Goal: Task Accomplishment & Management: Complete application form

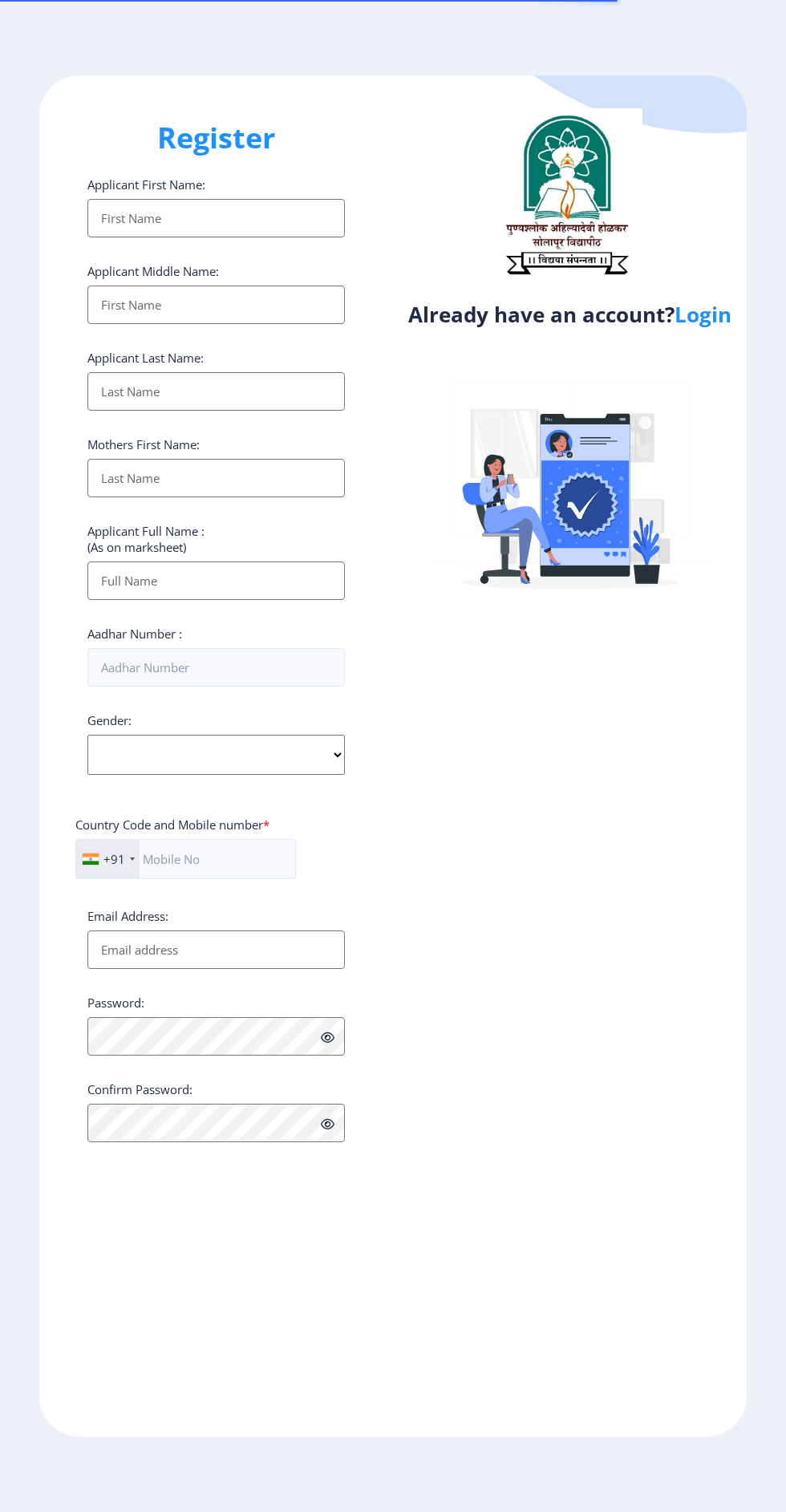
select select
click at [688, 328] on link "Login" at bounding box center [703, 314] width 57 height 29
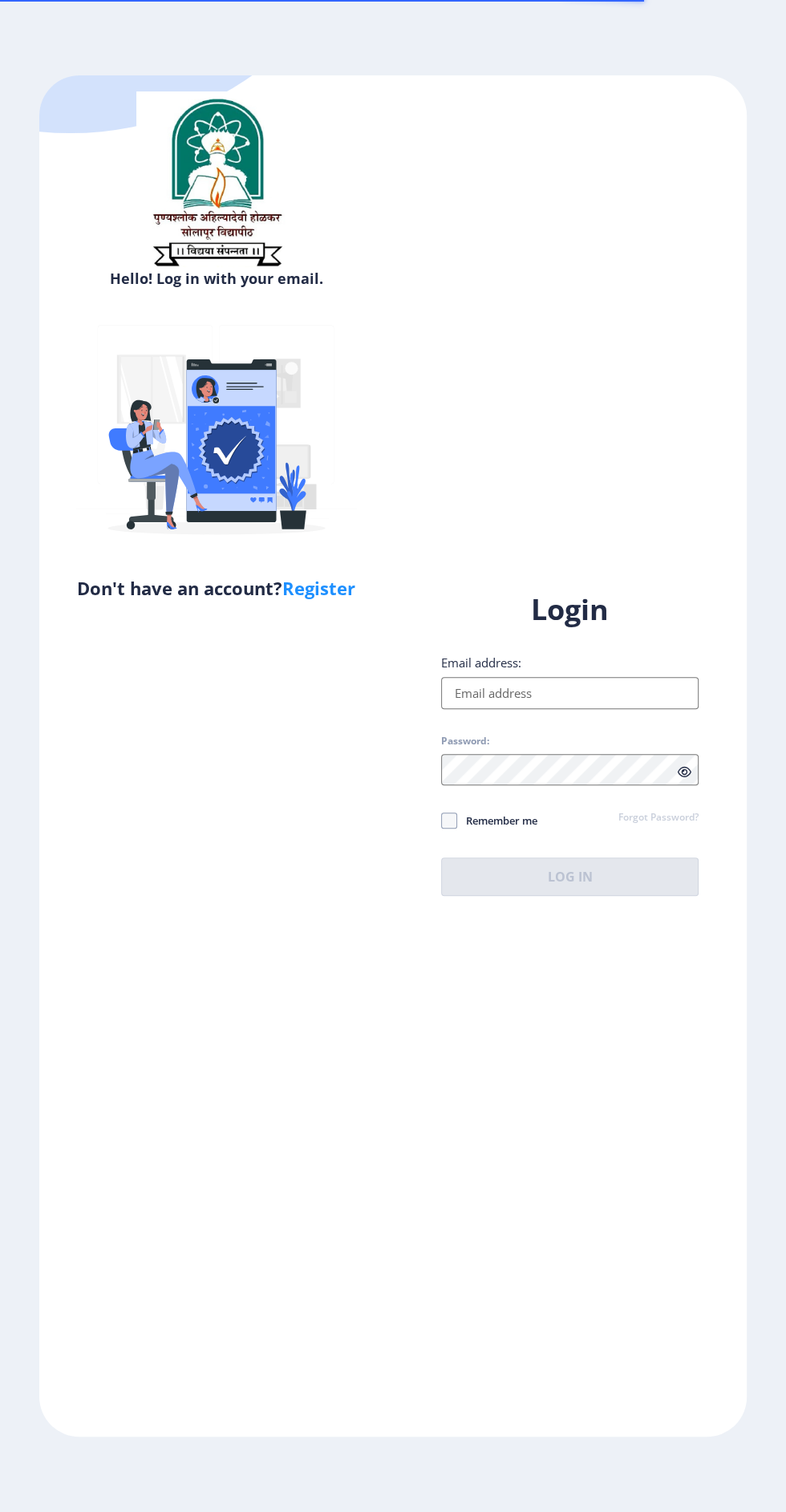
click at [592, 709] on input "Email address:" at bounding box center [570, 692] width 258 height 32
type input "[EMAIL_ADDRESS][DOMAIN_NAME]"
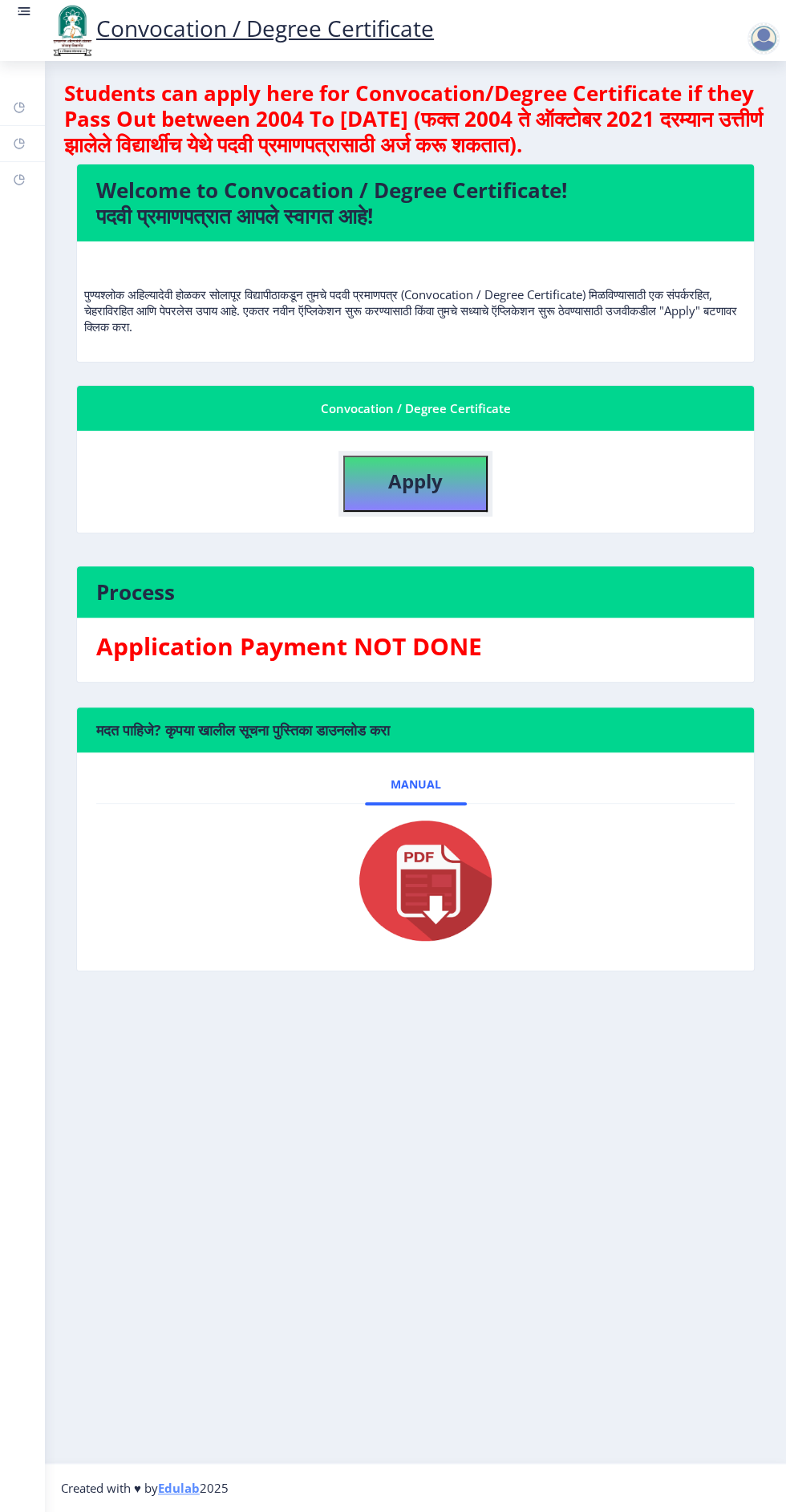
click at [443, 493] on button "Apply" at bounding box center [415, 484] width 144 height 56
select select
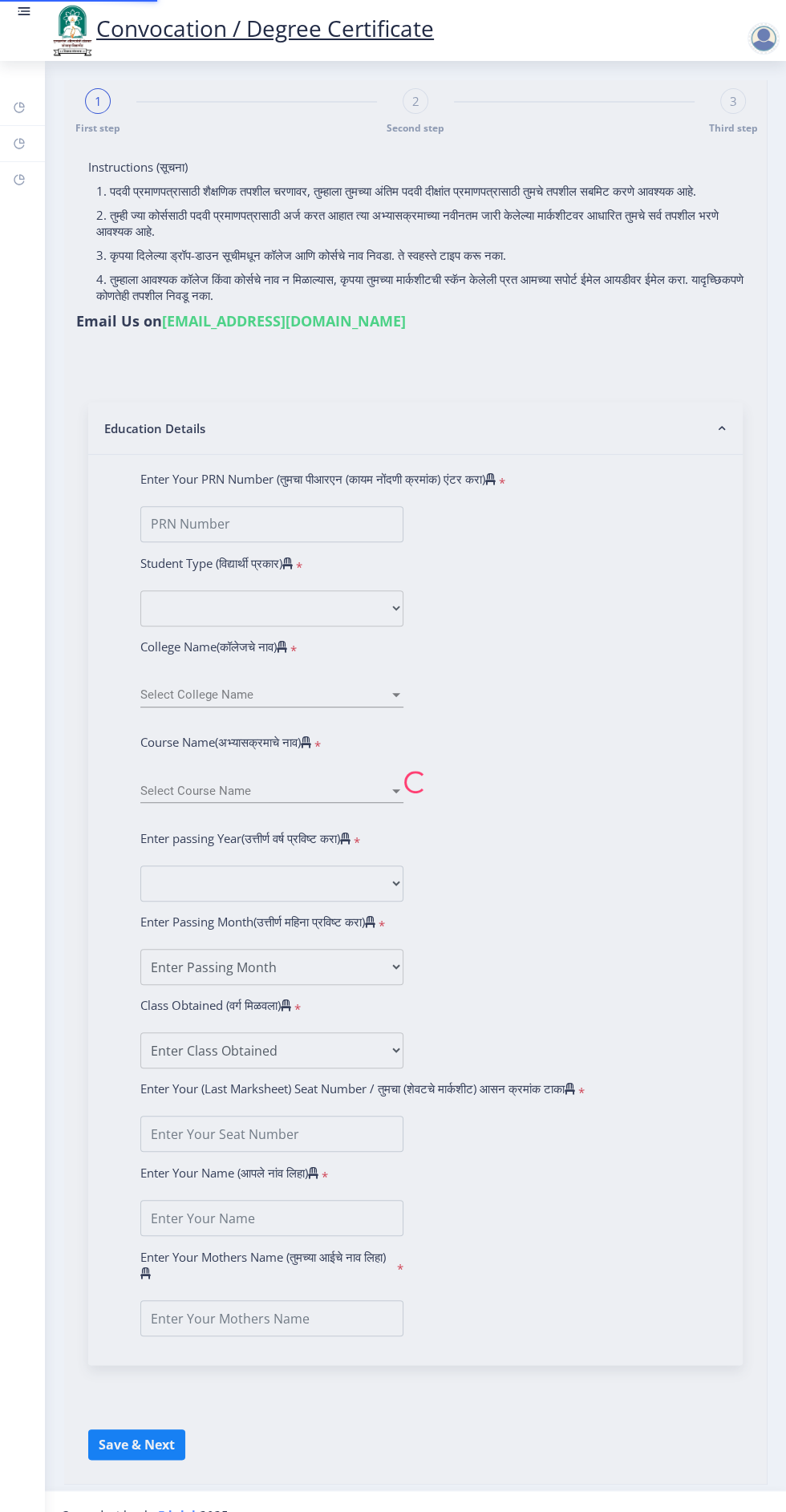
type input "[PERSON_NAME] [PERSON_NAME]"
type input "[DEMOGRAPHIC_DATA]"
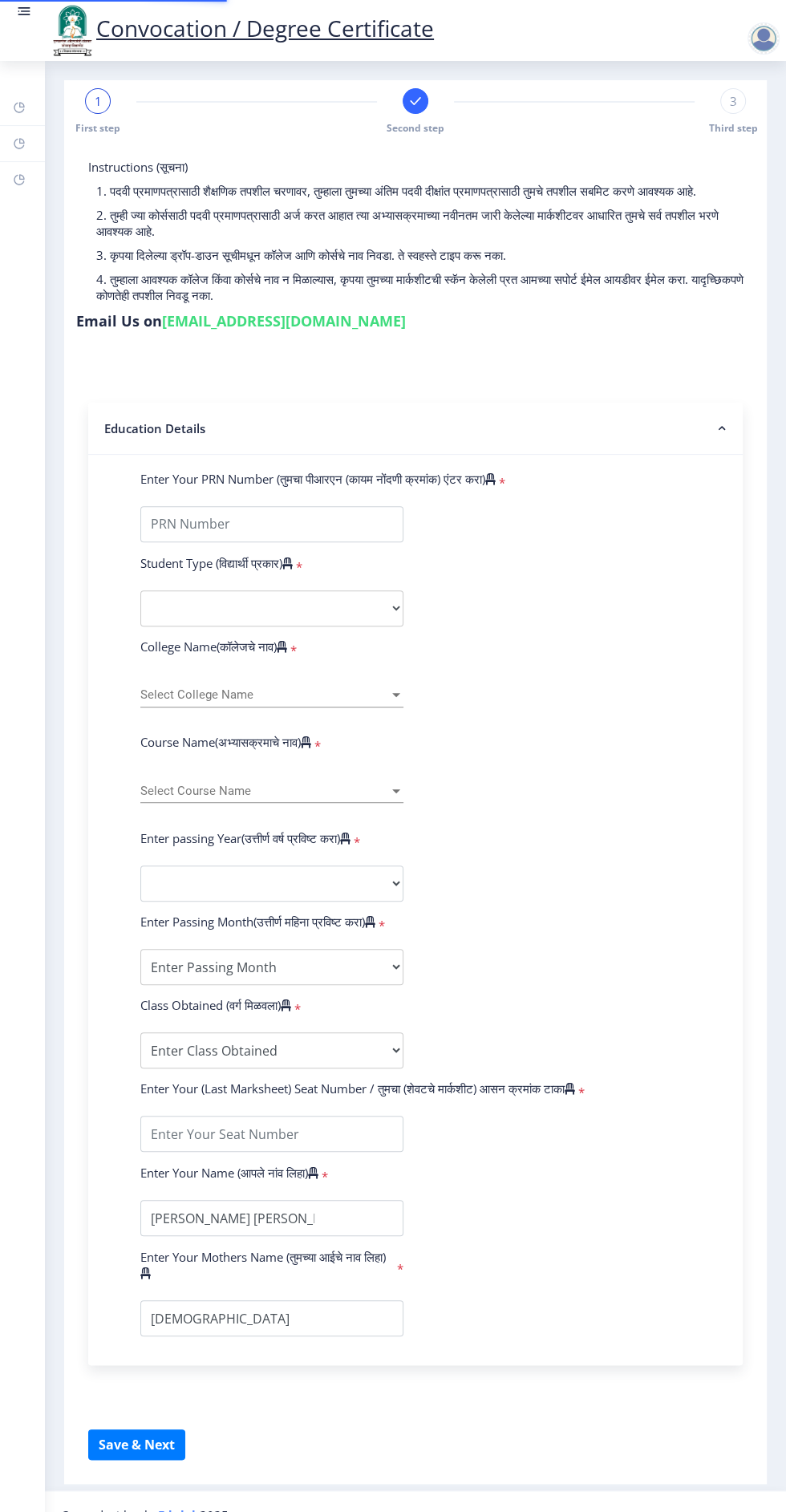
select select
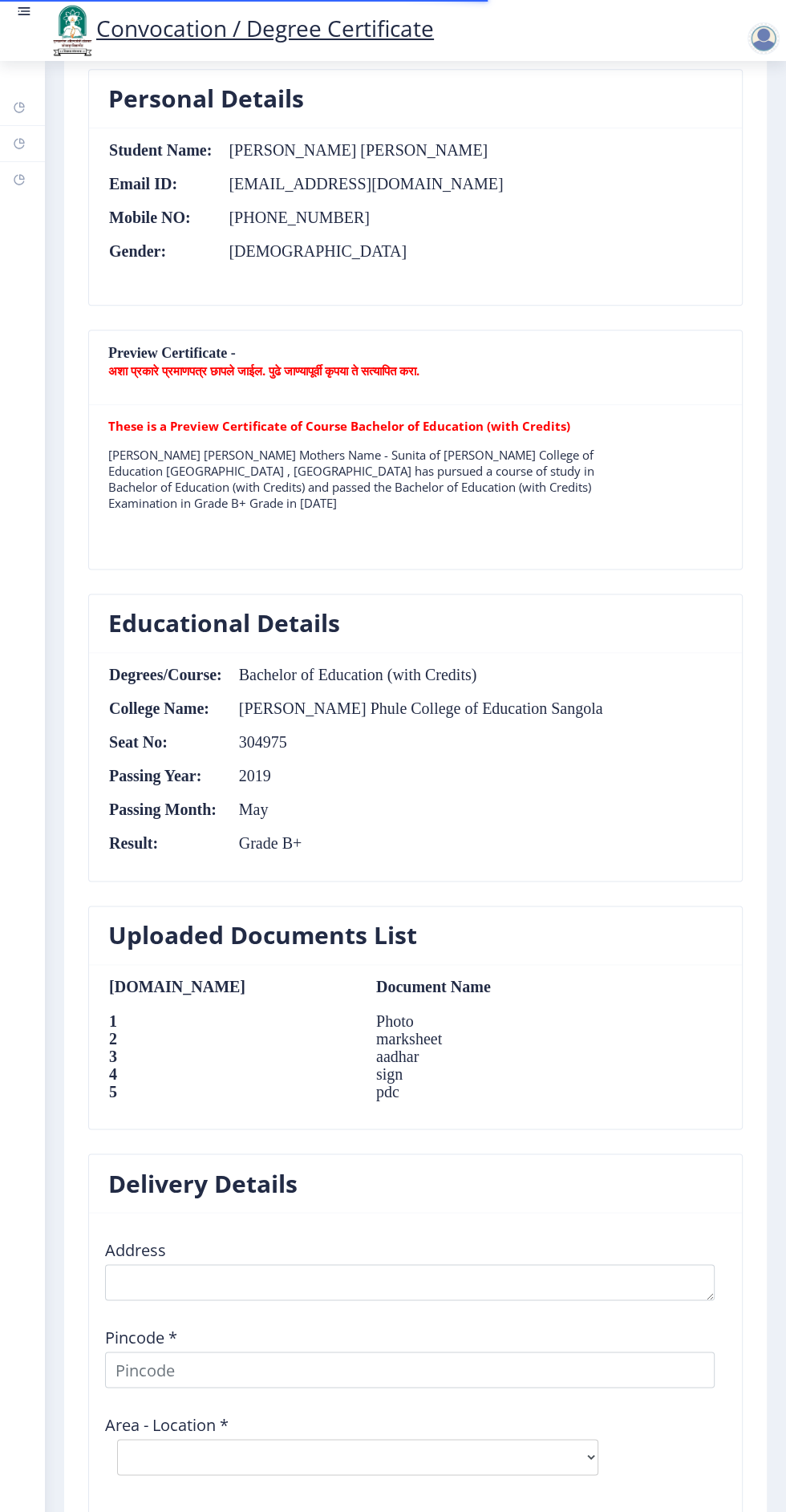
scroll to position [1169, 0]
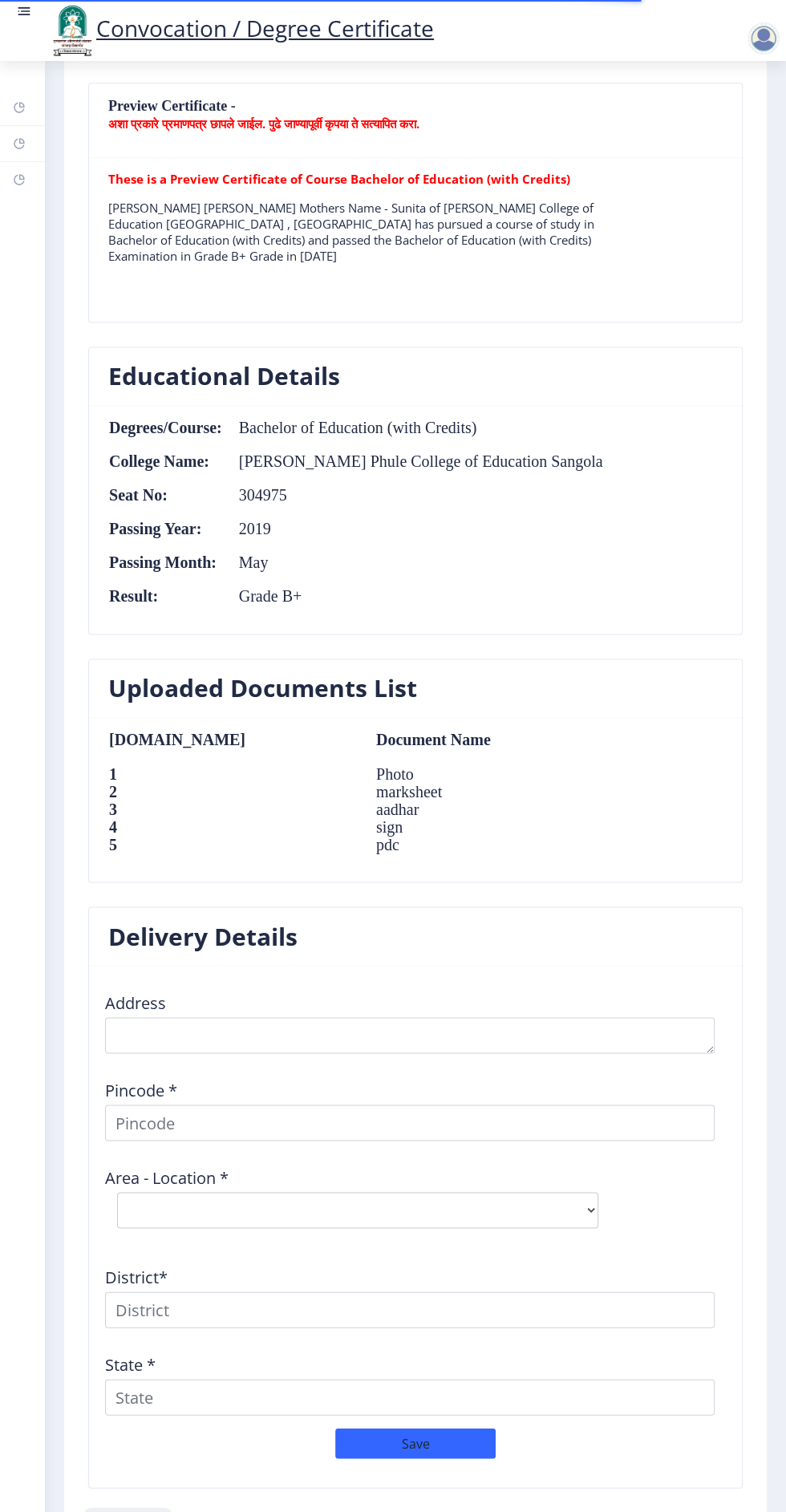
click at [101, 1511] on button "Previous ‍" at bounding box center [128, 1527] width 79 height 31
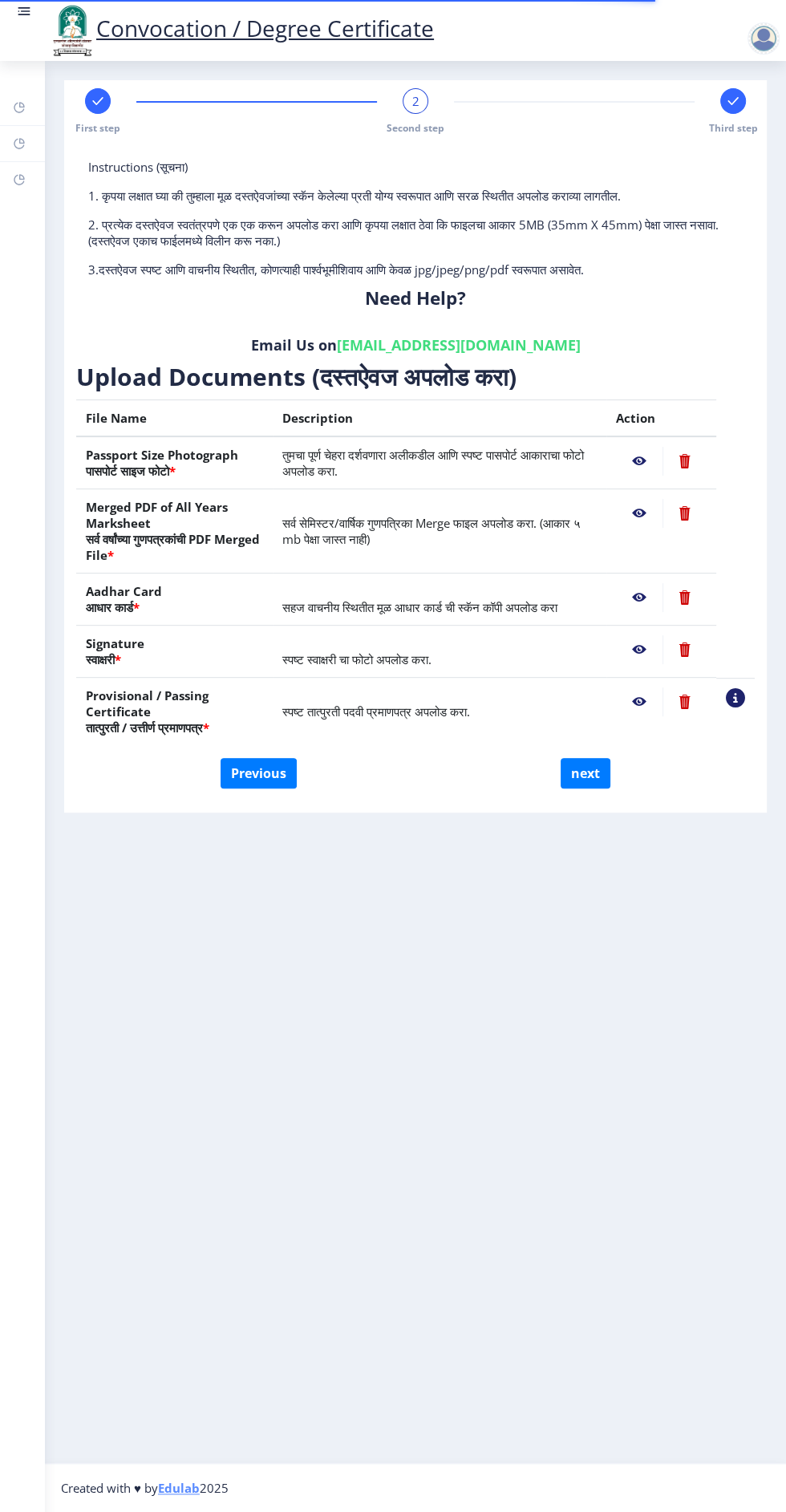
scroll to position [0, 0]
click at [262, 772] on button "Previous" at bounding box center [258, 773] width 76 height 31
select select "Regular"
select select "2019"
select select "May"
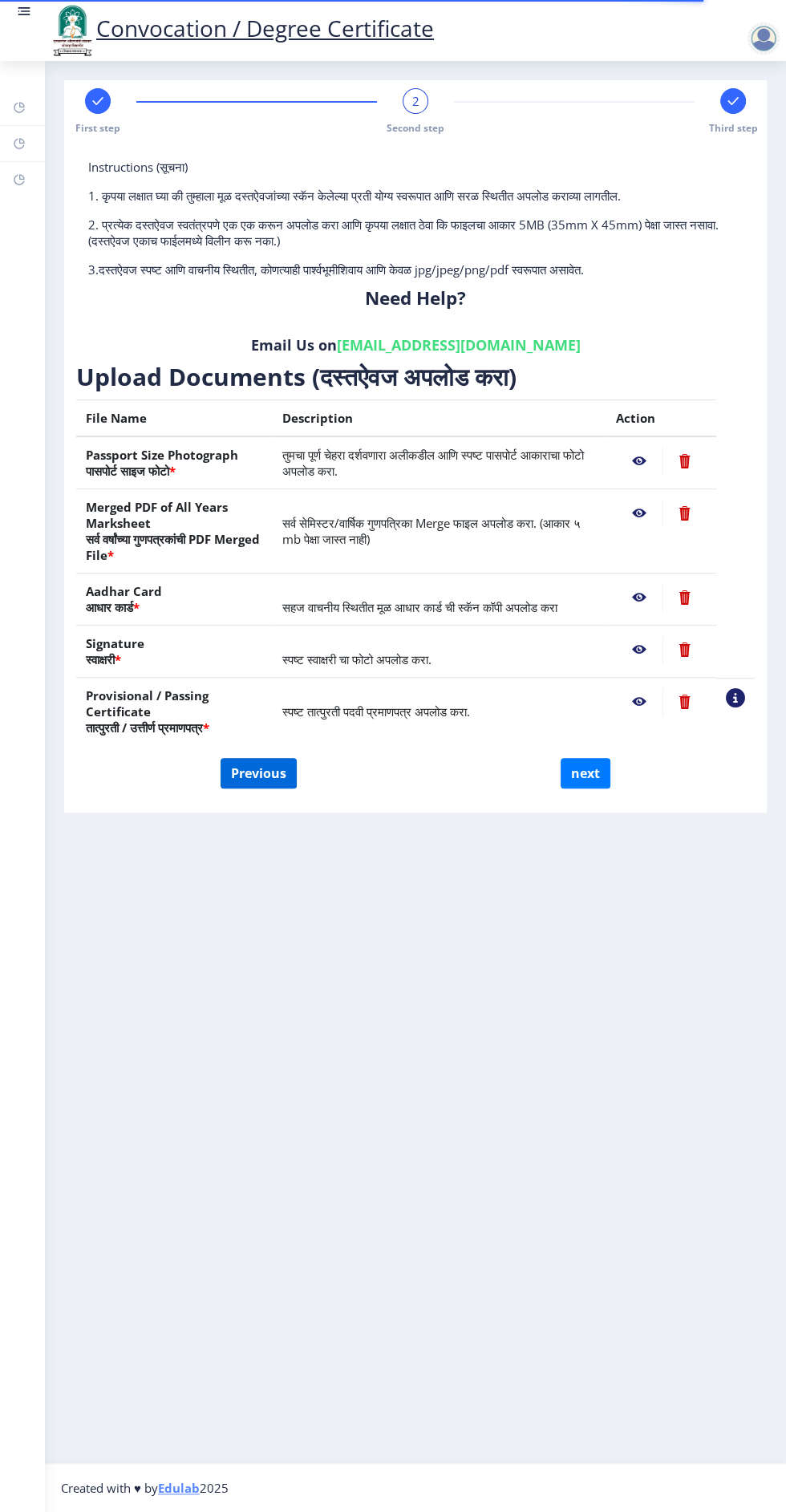
select select "Grade B+"
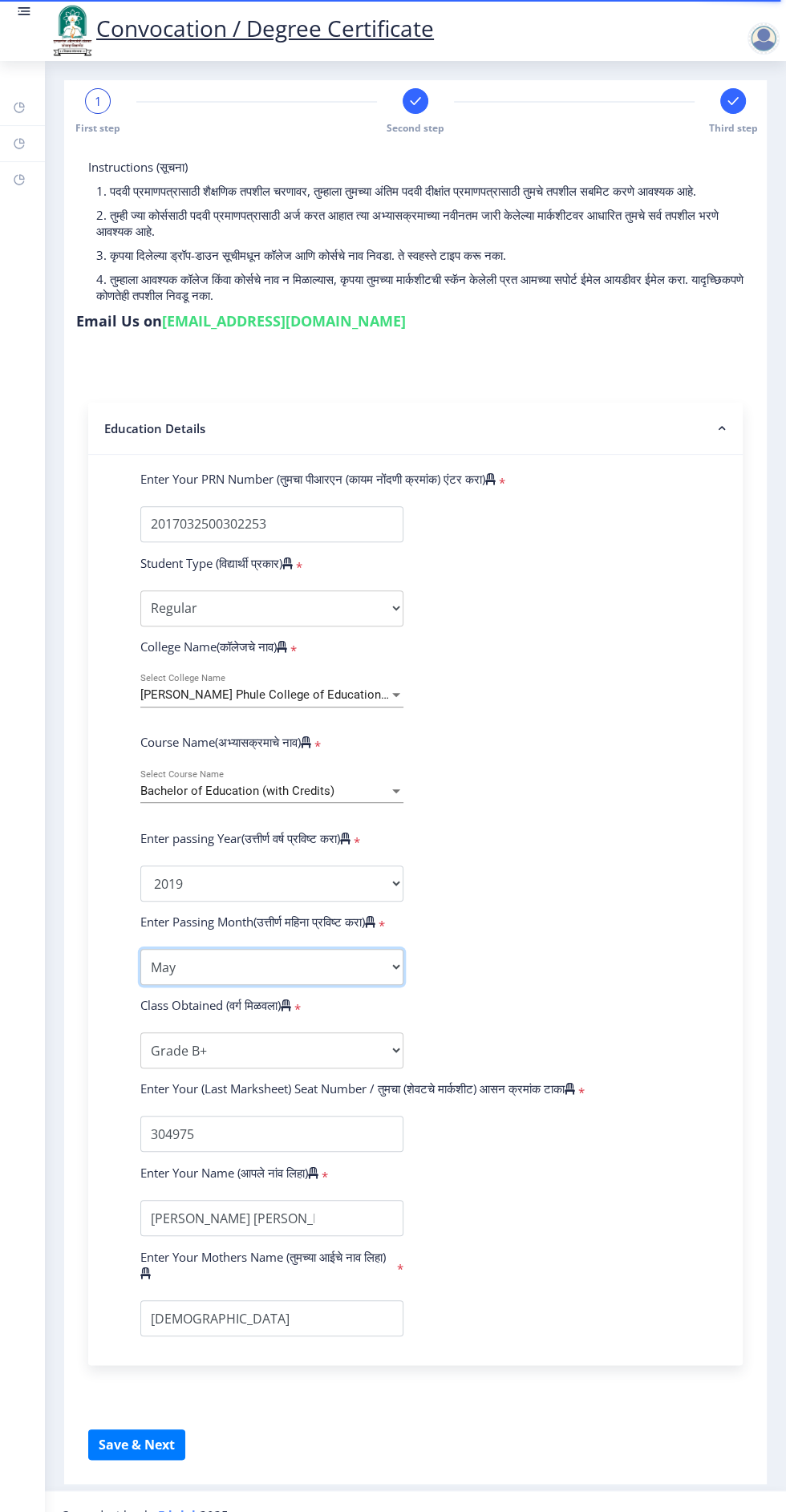
click at [382, 975] on select "Enter Passing Month March April May October November December" at bounding box center [272, 966] width 263 height 36
select select "March"
click at [140, 948] on select "Enter Passing Month March April May October November December" at bounding box center [272, 966] width 263 height 36
click at [157, 1450] on button "Save & Next" at bounding box center [137, 1444] width 97 height 31
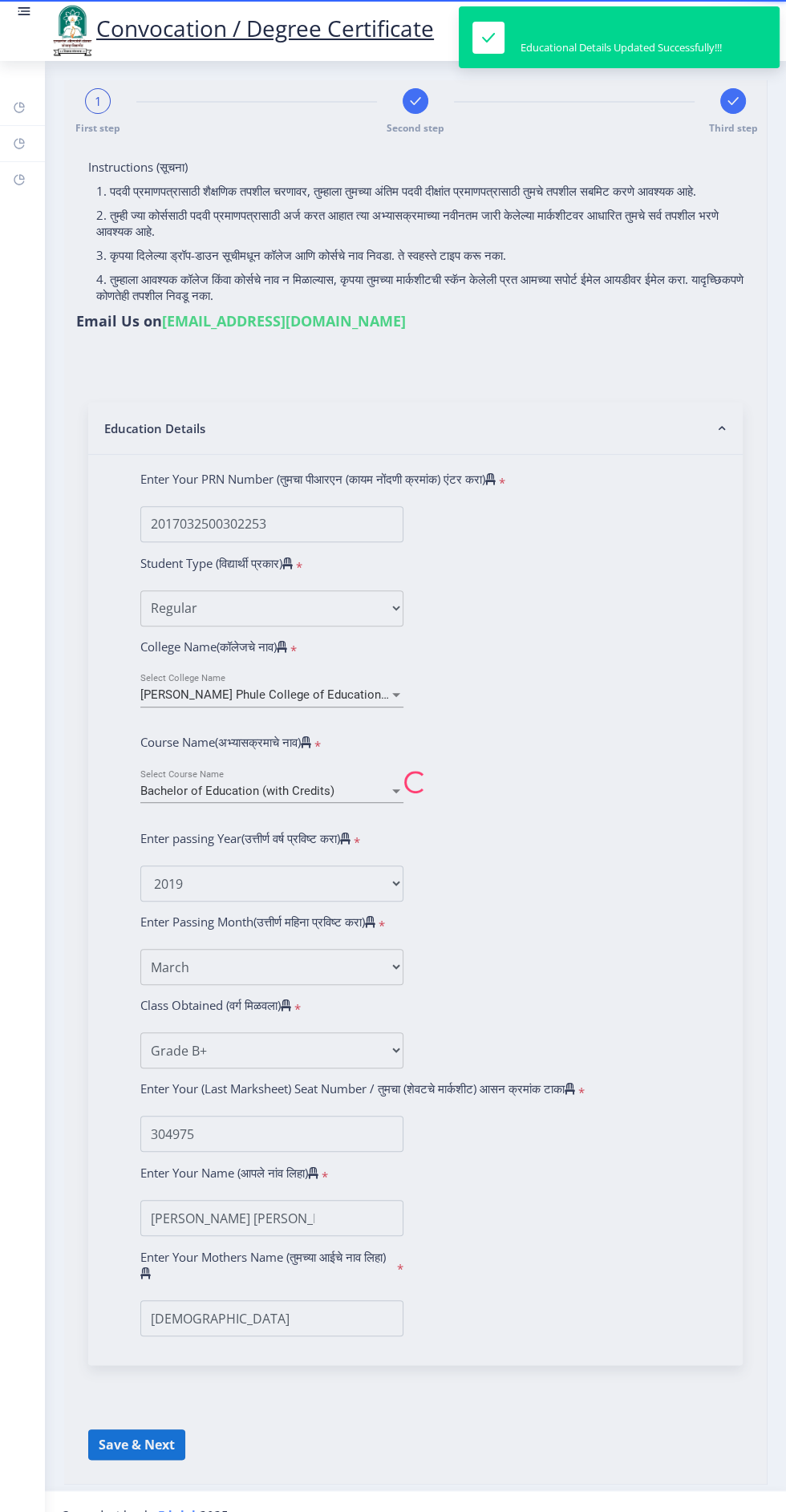
select select
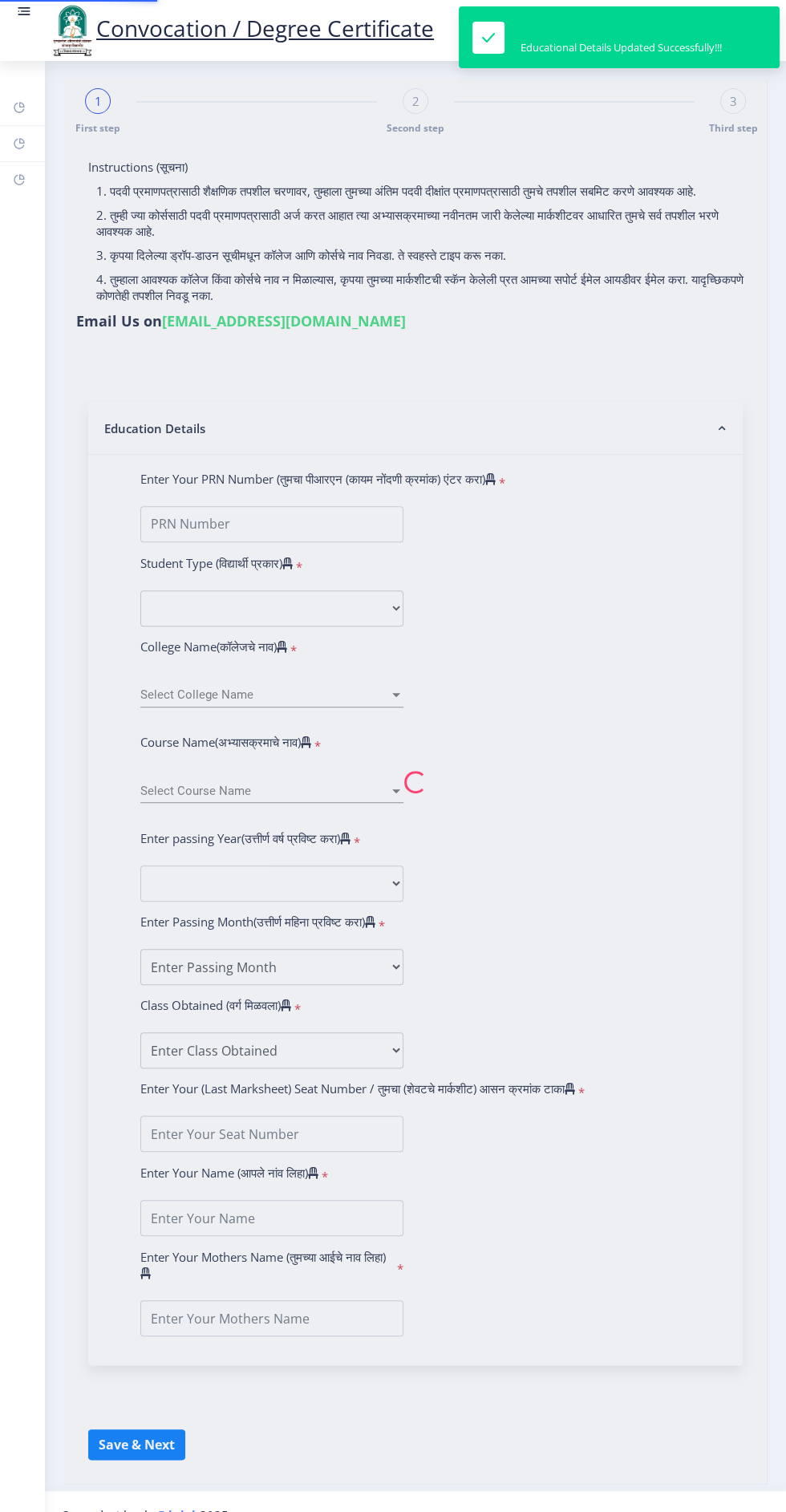
type input "[PERSON_NAME] [PERSON_NAME]"
type input "[DEMOGRAPHIC_DATA]"
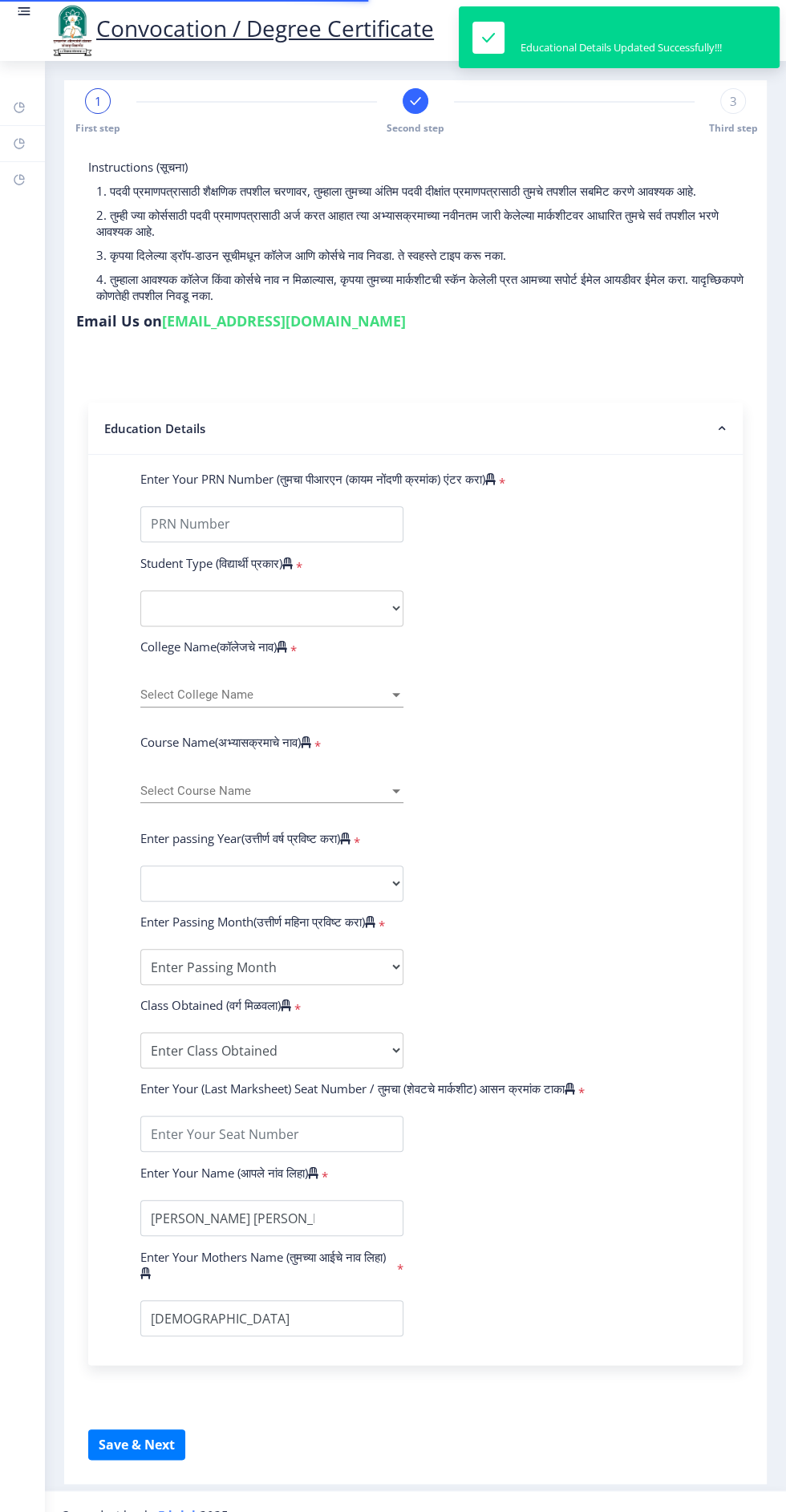
type input "2017032500302253"
select select "Regular"
select select "2019"
select select "March"
select select "Grade B+"
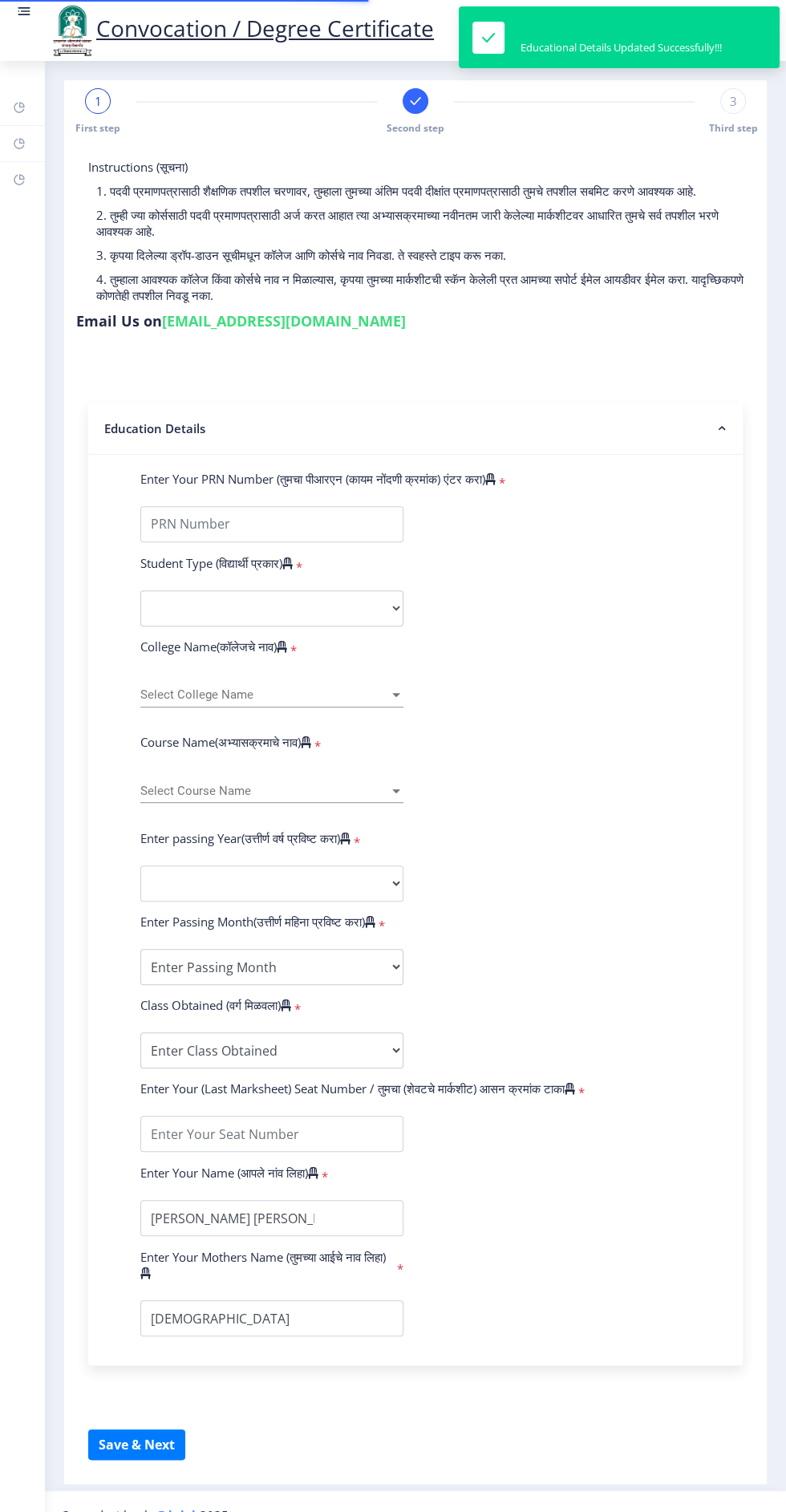
type input "304975"
select select
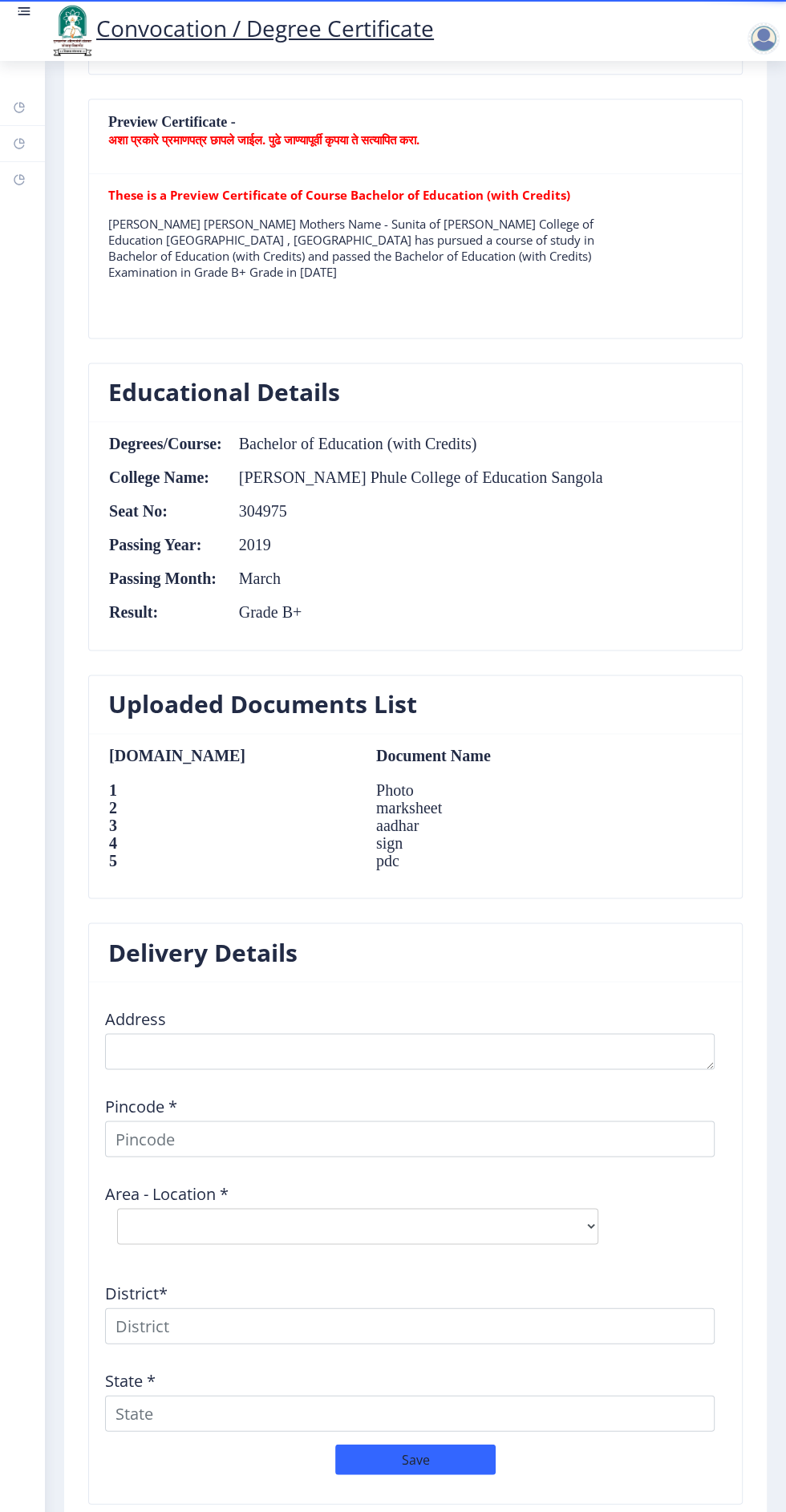
scroll to position [1169, 0]
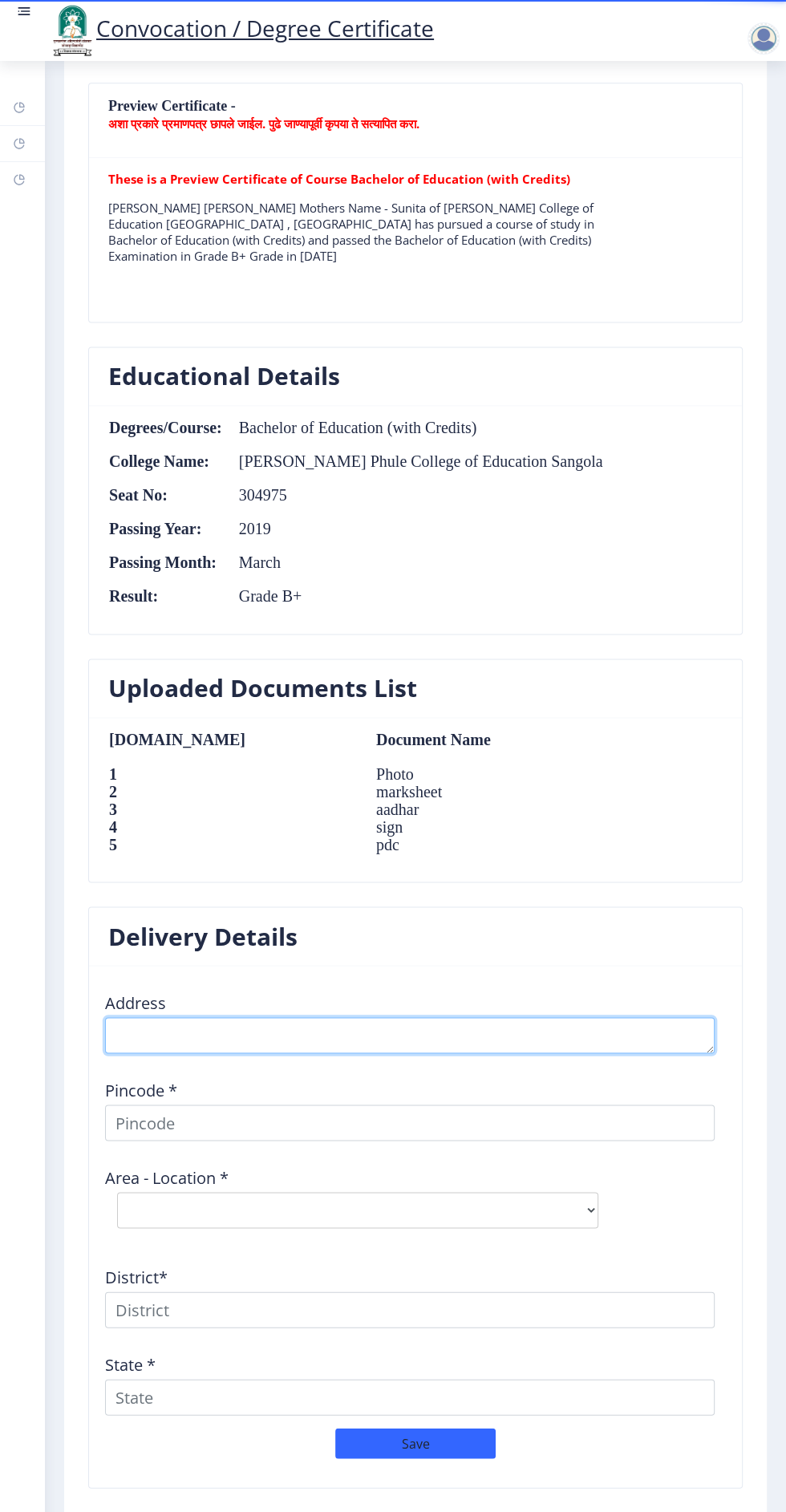
click at [518, 1034] on textarea at bounding box center [410, 1035] width 609 height 36
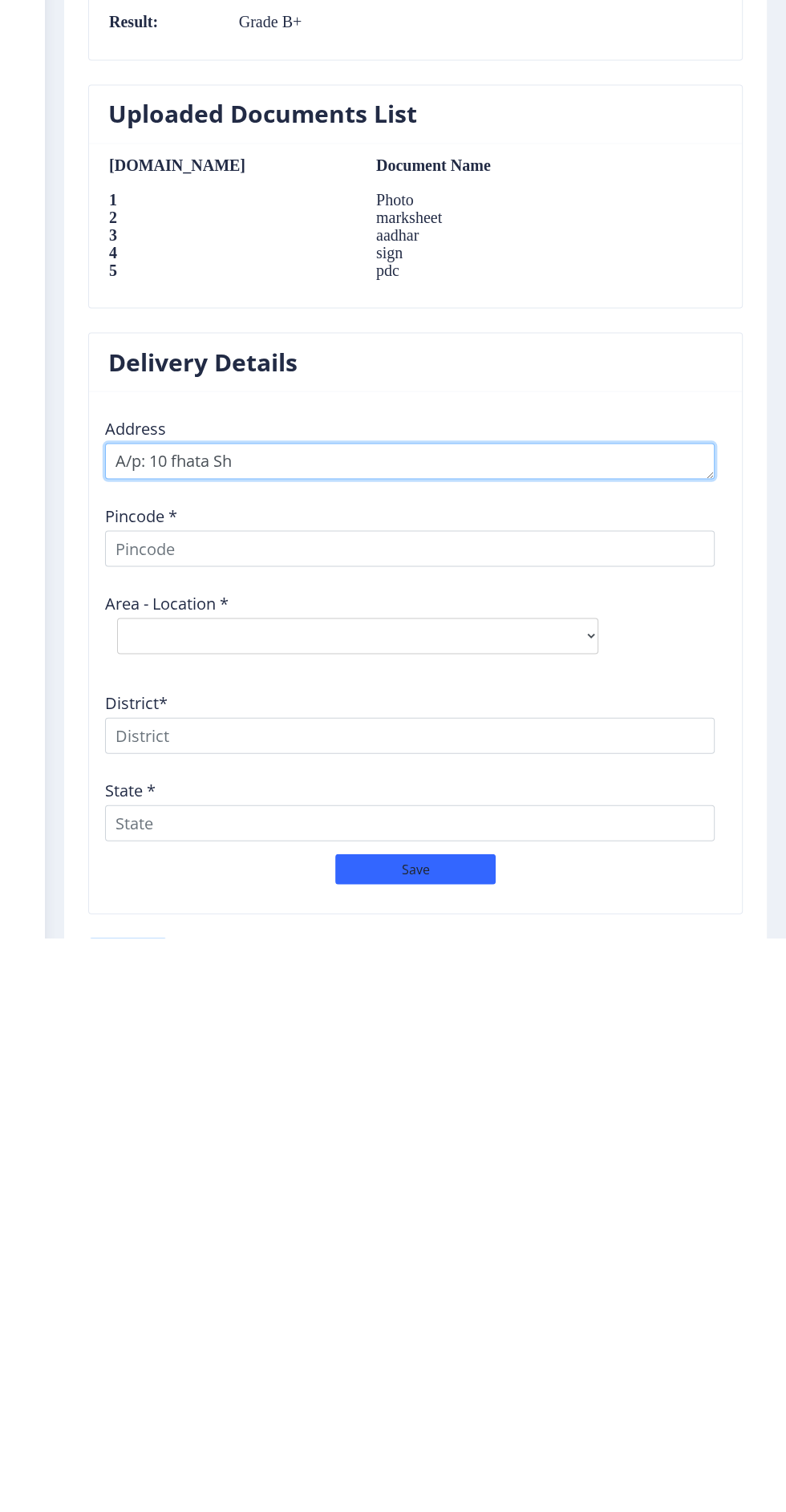
click at [348, 1035] on textarea at bounding box center [410, 1035] width 609 height 36
type textarea "A/p: 10 [PERSON_NAME], Tal: [GEOGRAPHIC_DATA], Dist: [GEOGRAPHIC_DATA], State: …"
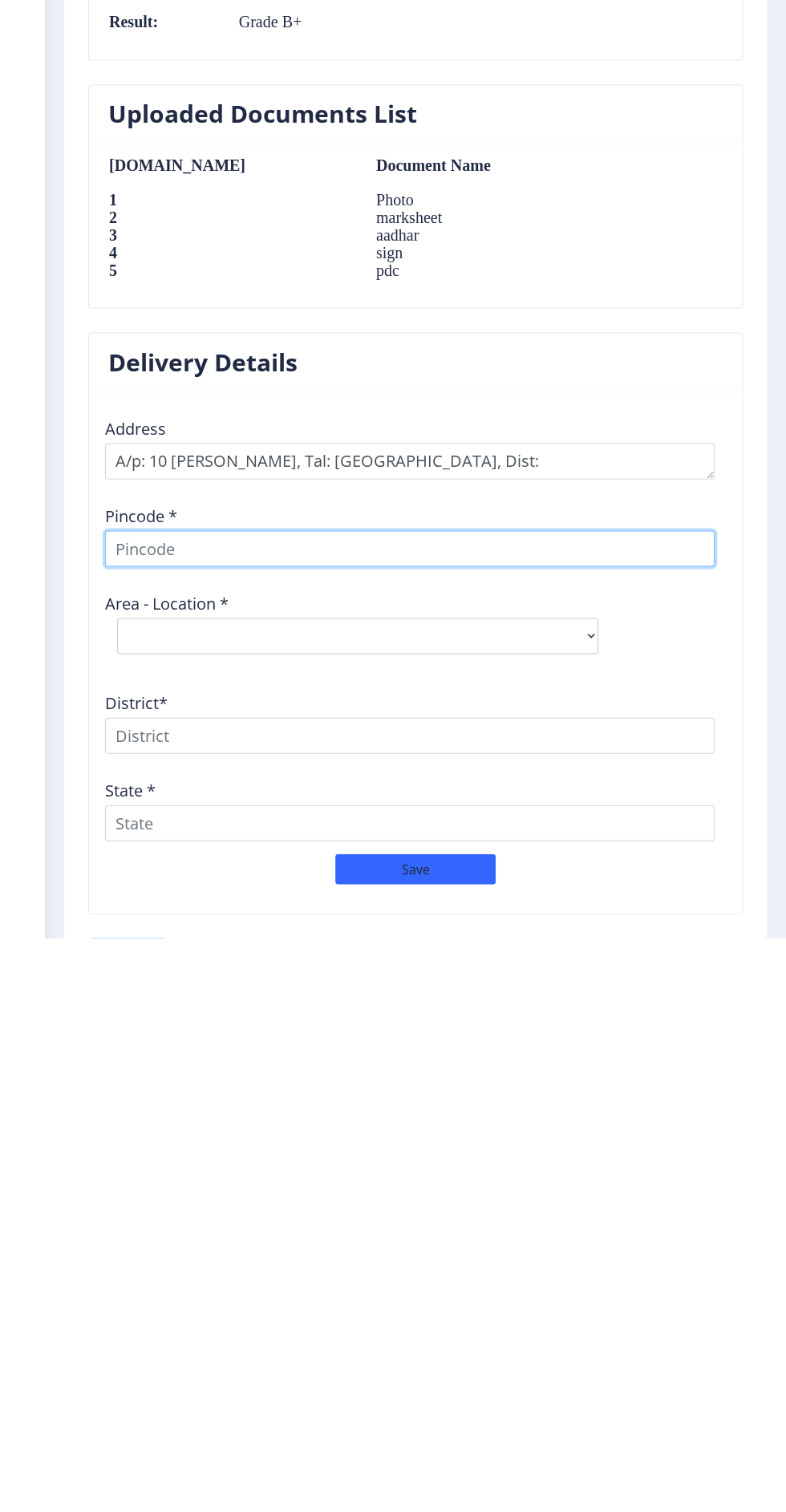
click at [471, 1113] on input at bounding box center [410, 1122] width 609 height 36
type input "413317"
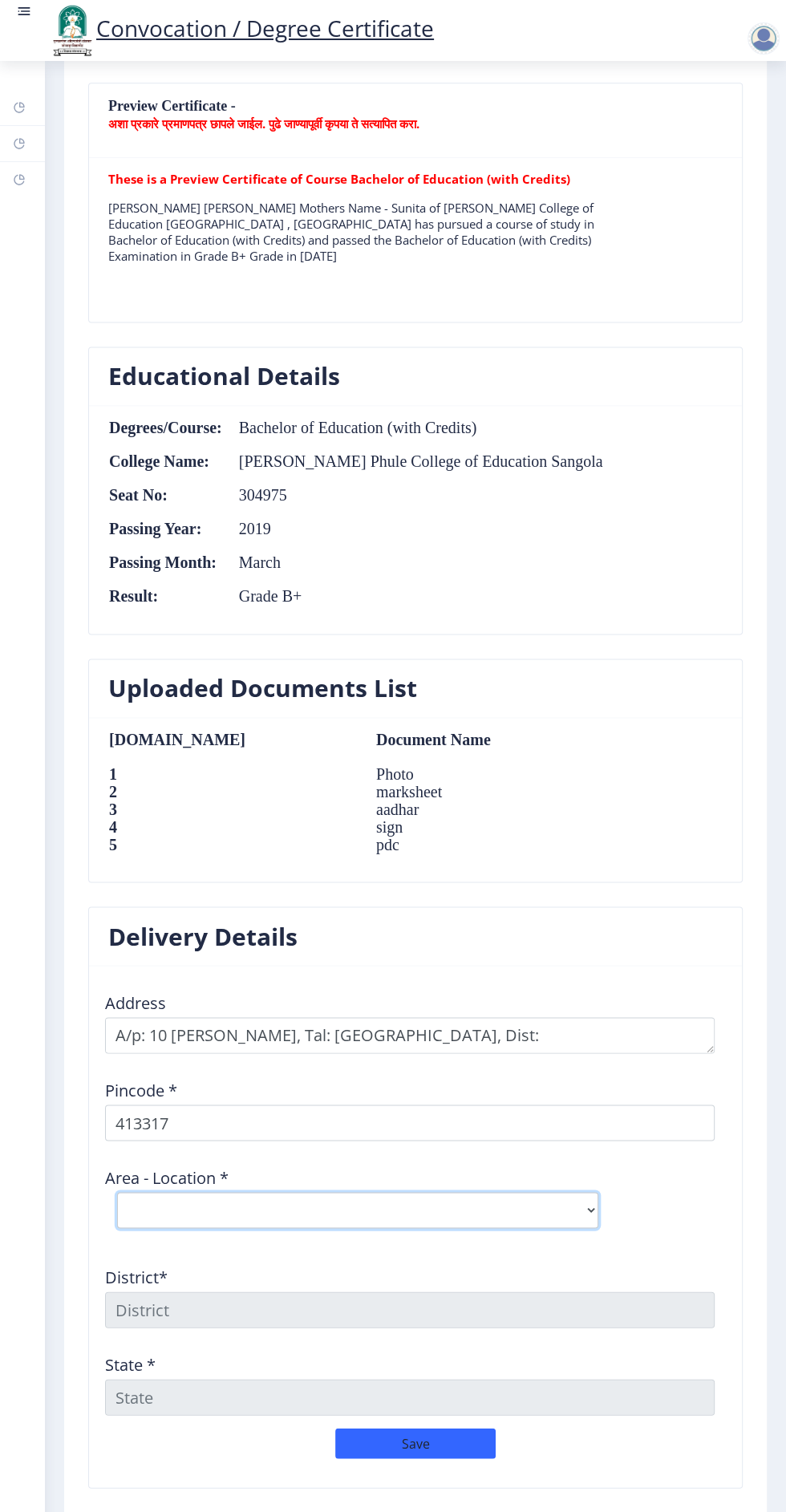
click at [403, 1205] on select "Select Area Location Bohali B.O Dhyati (E) B.O Khardi S.O Manjari B.O Methawade…" at bounding box center [357, 1210] width 481 height 36
select select "9: Object"
click at [117, 1192] on select "Select Area Location Bohali B.O Dhyati (E) B.O Khardi S.O Manjari B.O Methawade…" at bounding box center [357, 1210] width 481 height 36
type input "SOLAPUR"
type input "[GEOGRAPHIC_DATA]"
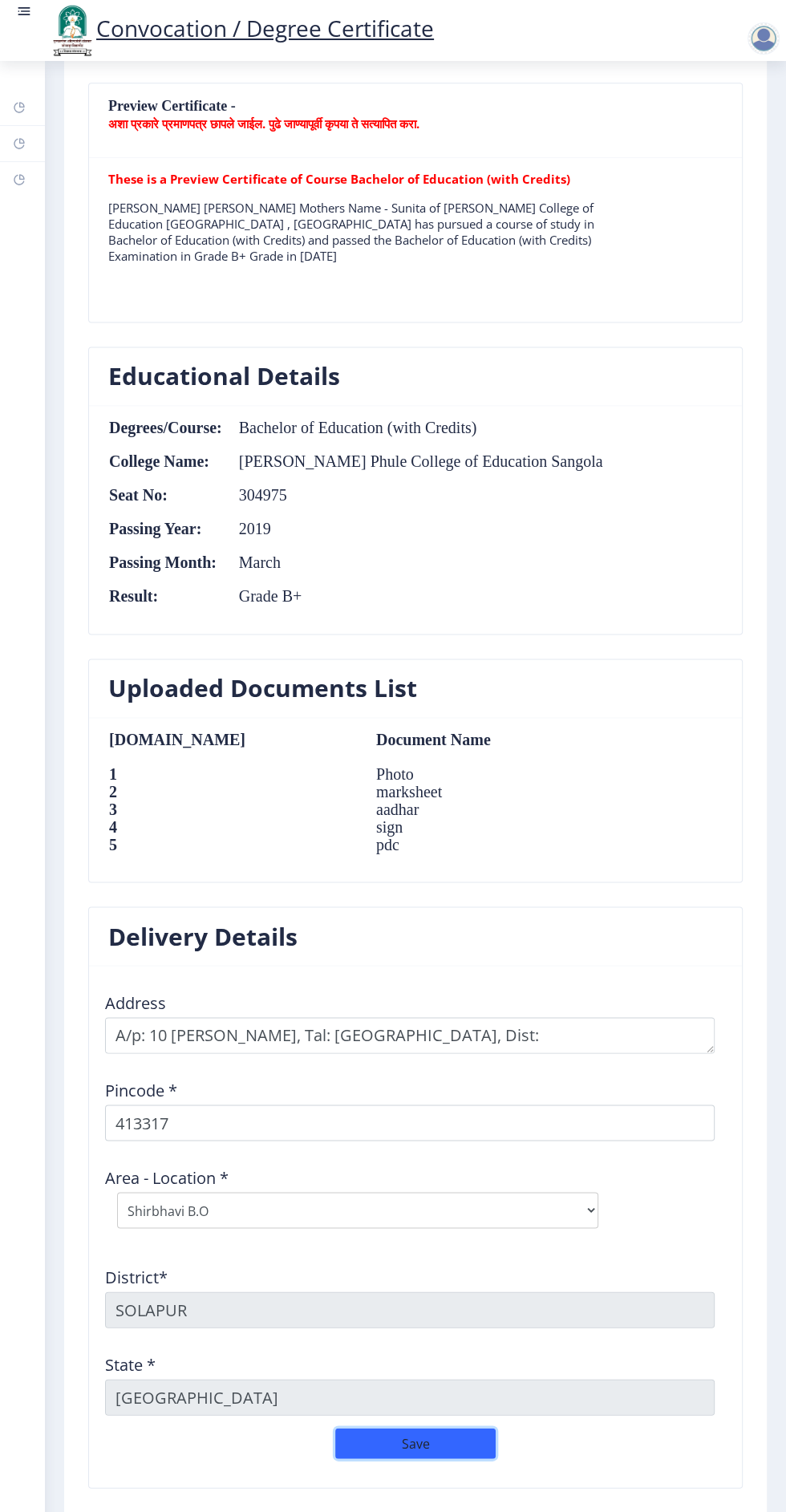
click at [445, 1439] on button "Save" at bounding box center [415, 1443] width 160 height 31
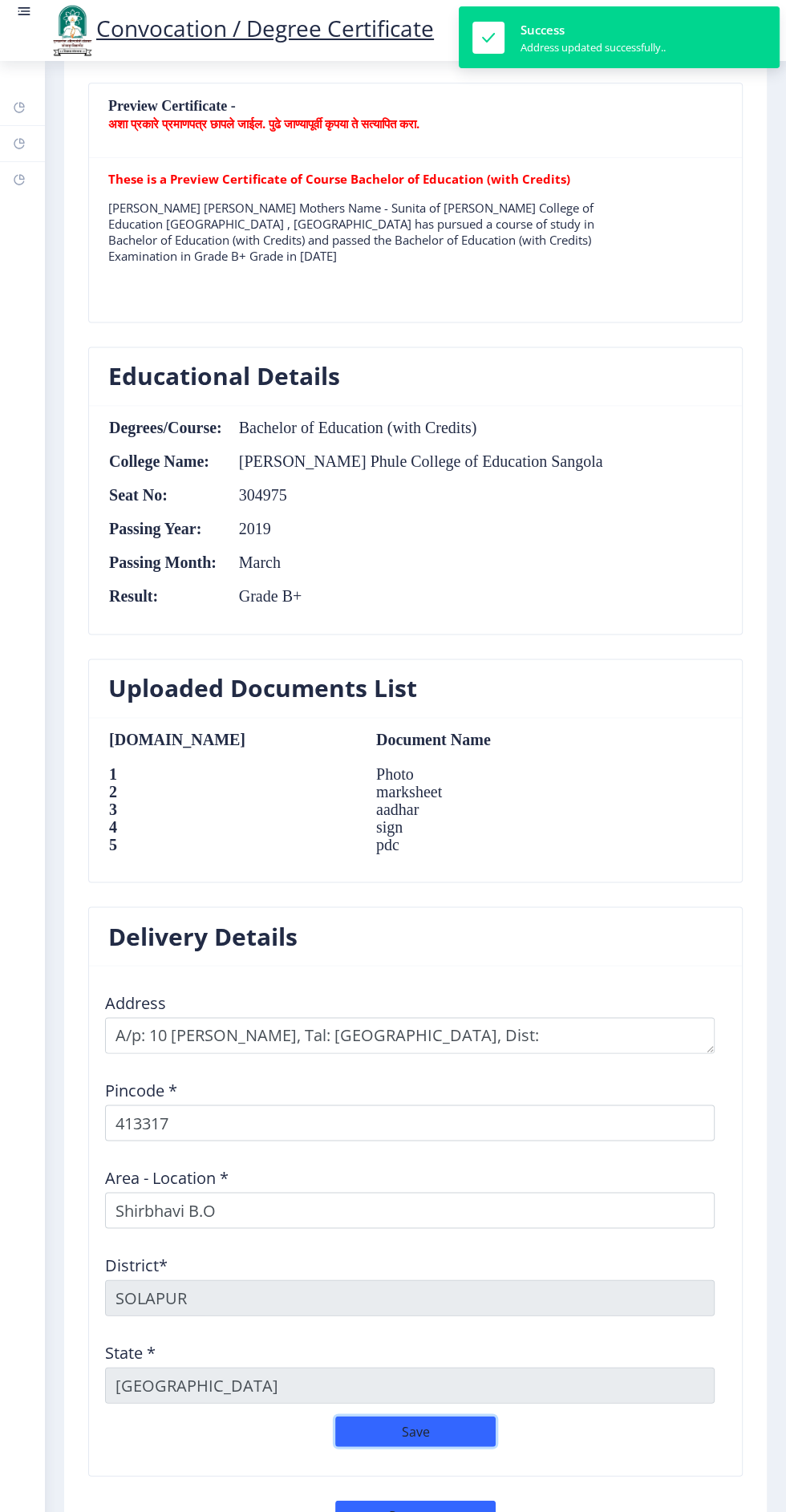
scroll to position [1203, 0]
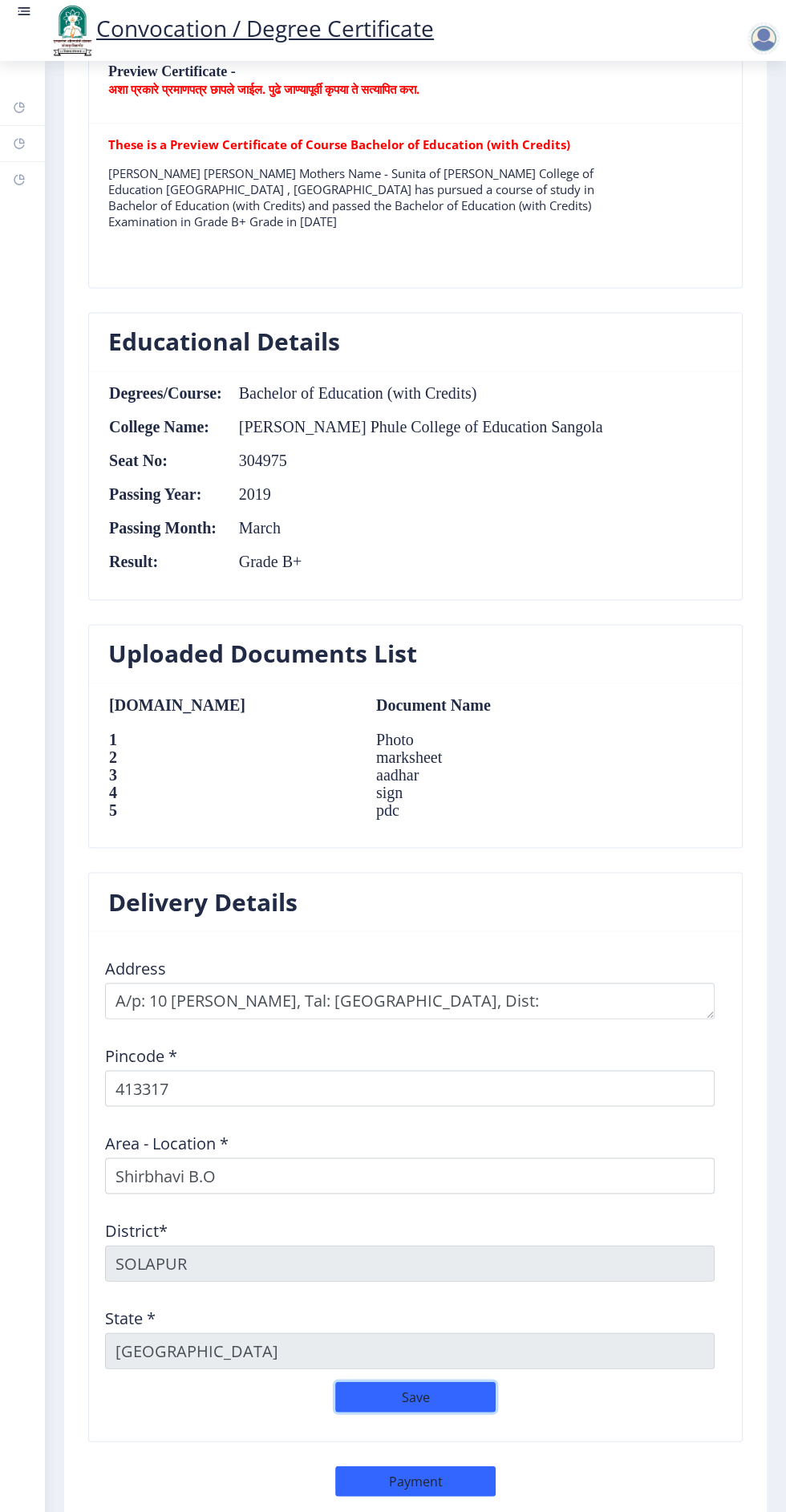
click at [432, 1394] on button "Save" at bounding box center [415, 1396] width 160 height 31
click at [424, 1388] on button "Save" at bounding box center [415, 1396] width 160 height 31
click at [442, 1477] on button "Payment" at bounding box center [415, 1480] width 160 height 31
select select "sealed"
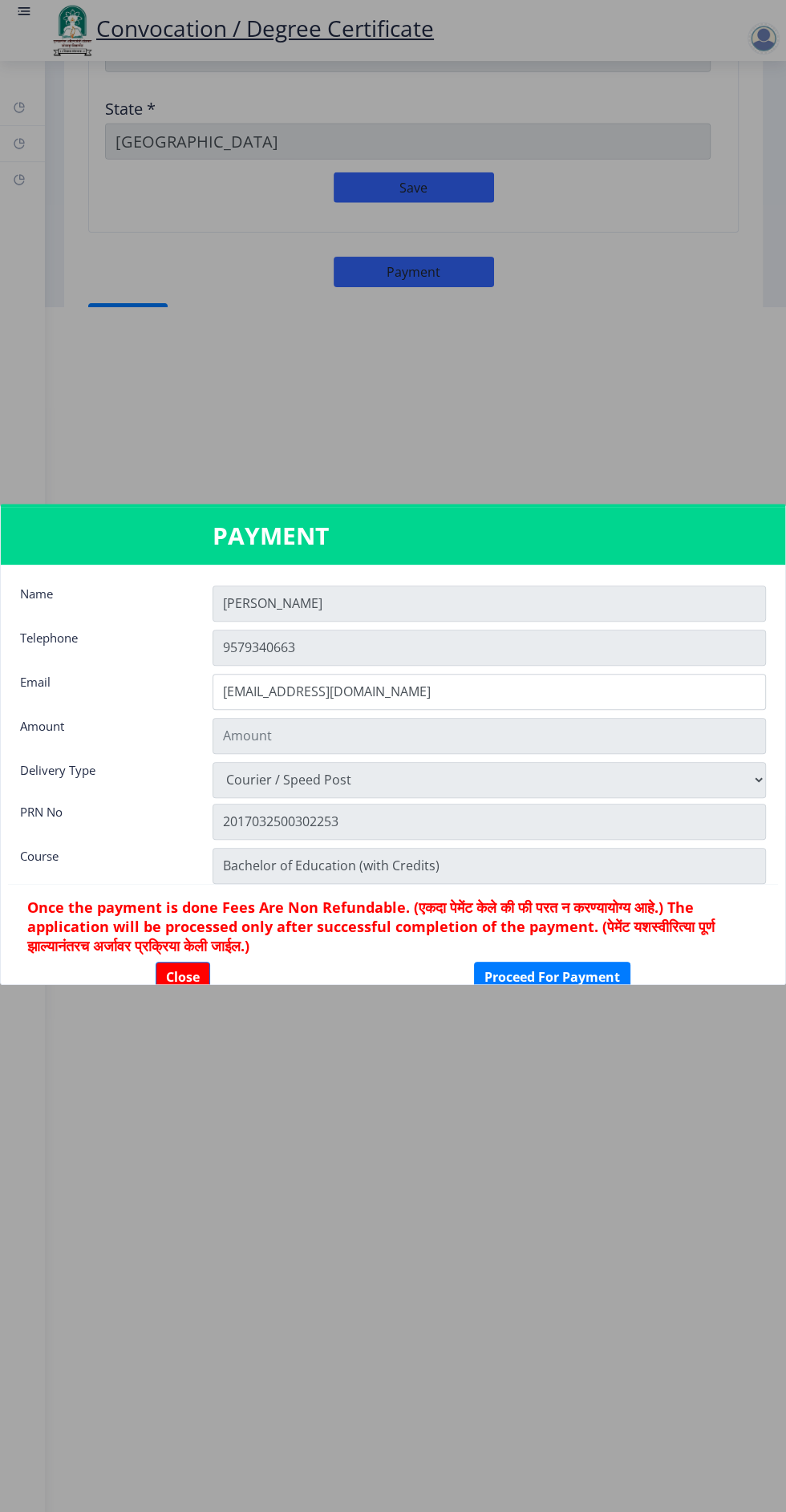
type input "2885"
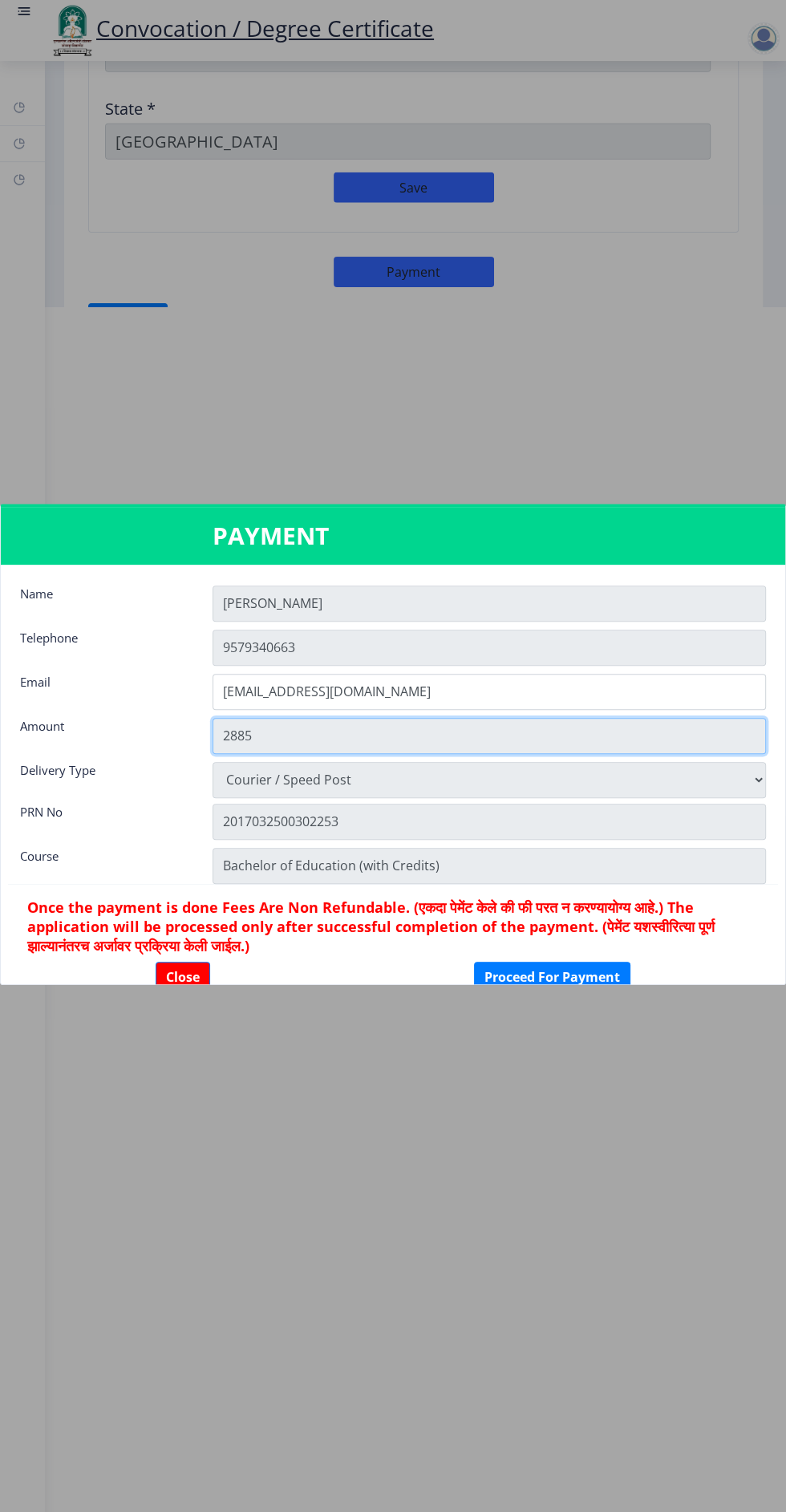
click at [510, 752] on input "2885" at bounding box center [489, 736] width 553 height 36
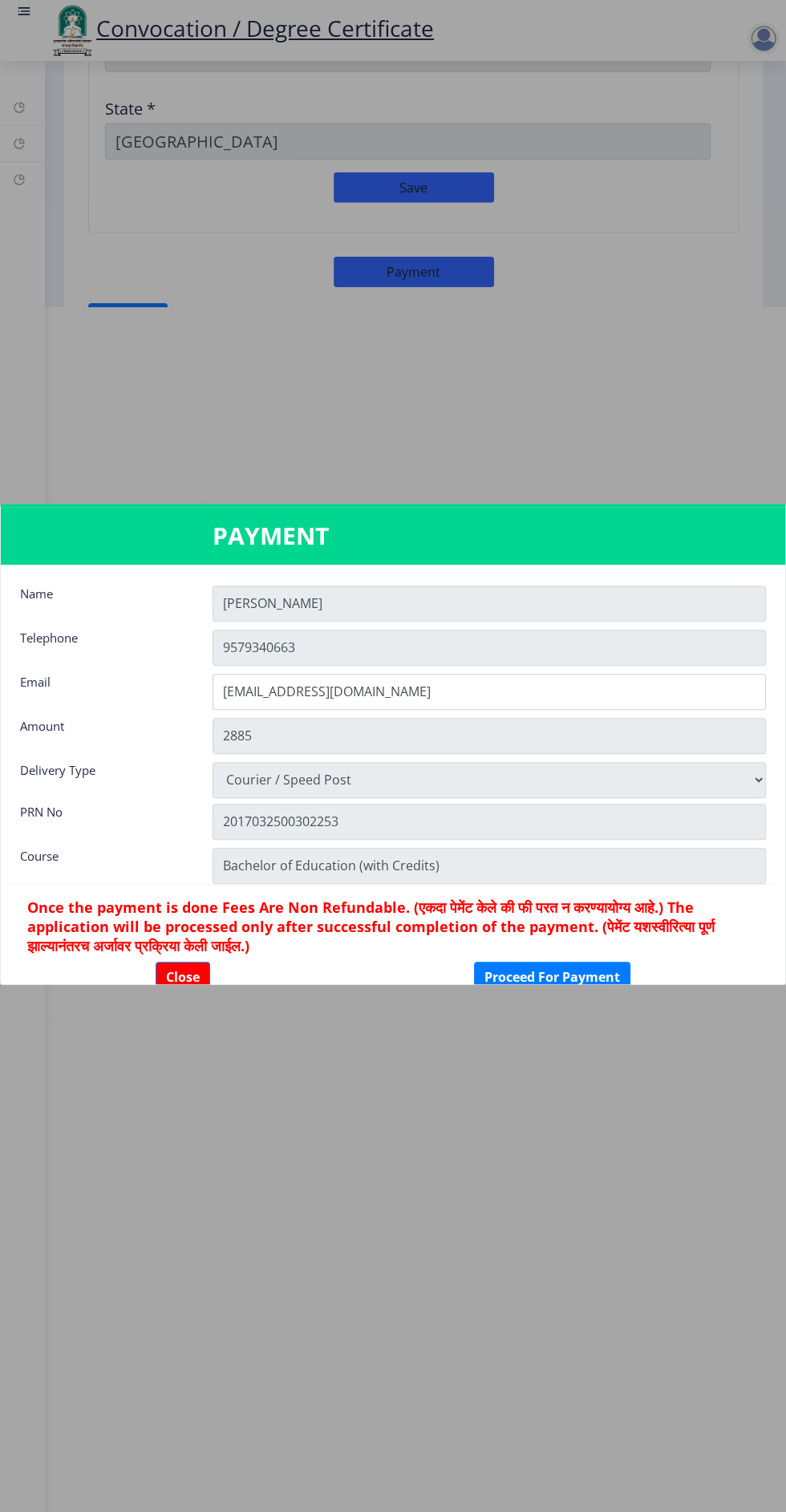
click at [527, 1173] on div at bounding box center [393, 756] width 786 height 1512
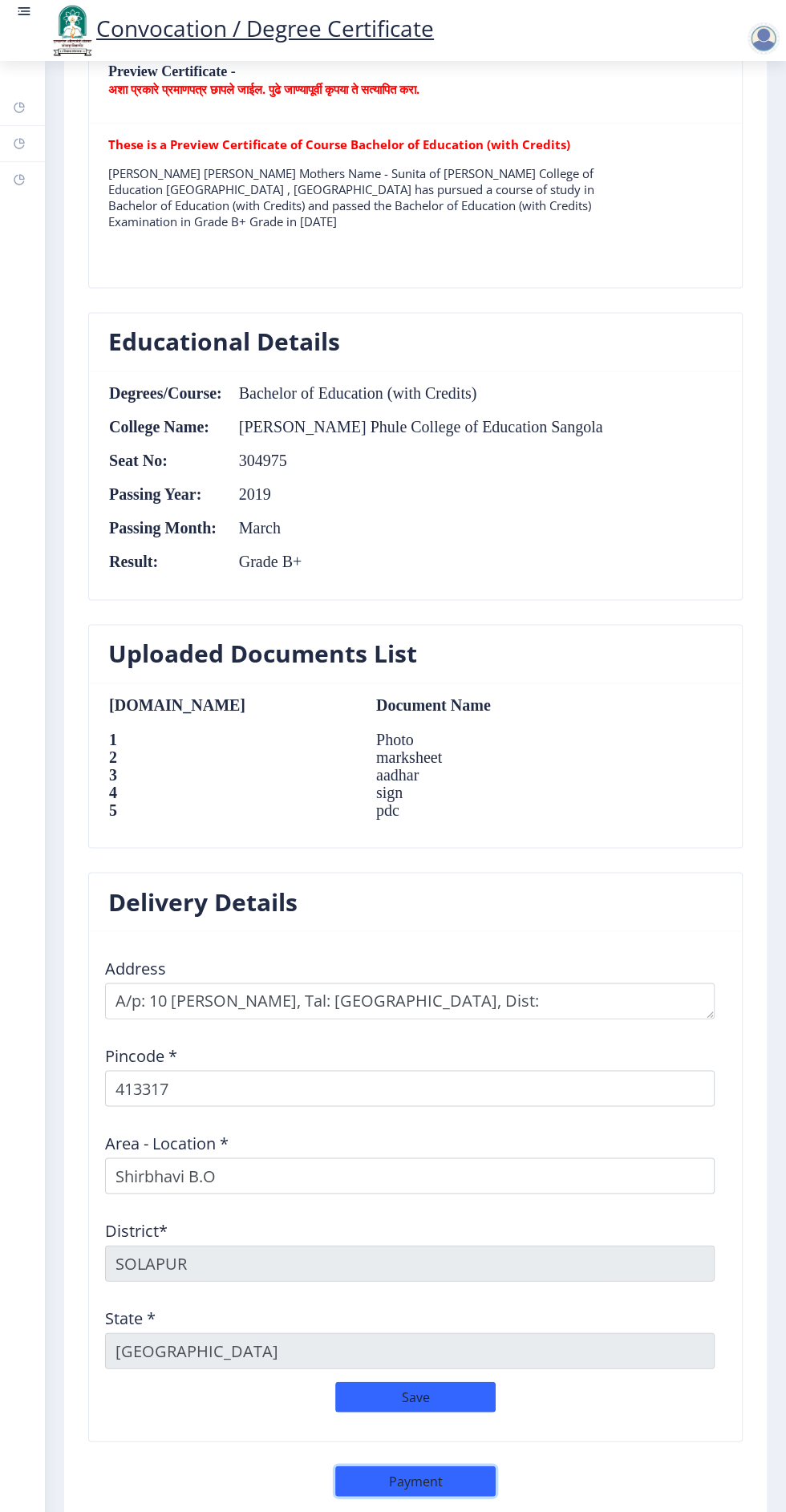
scroll to position [101, 0]
